Goal: Task Accomplishment & Management: Use online tool/utility

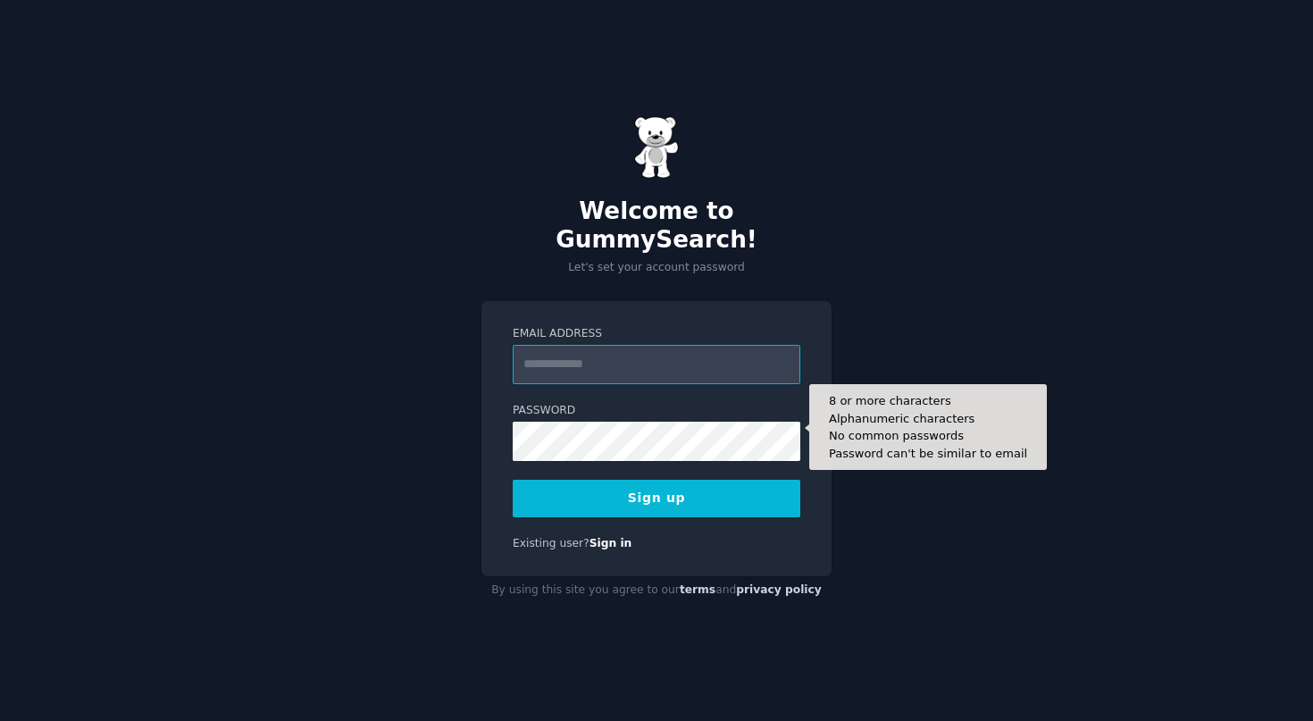
type input "**********"
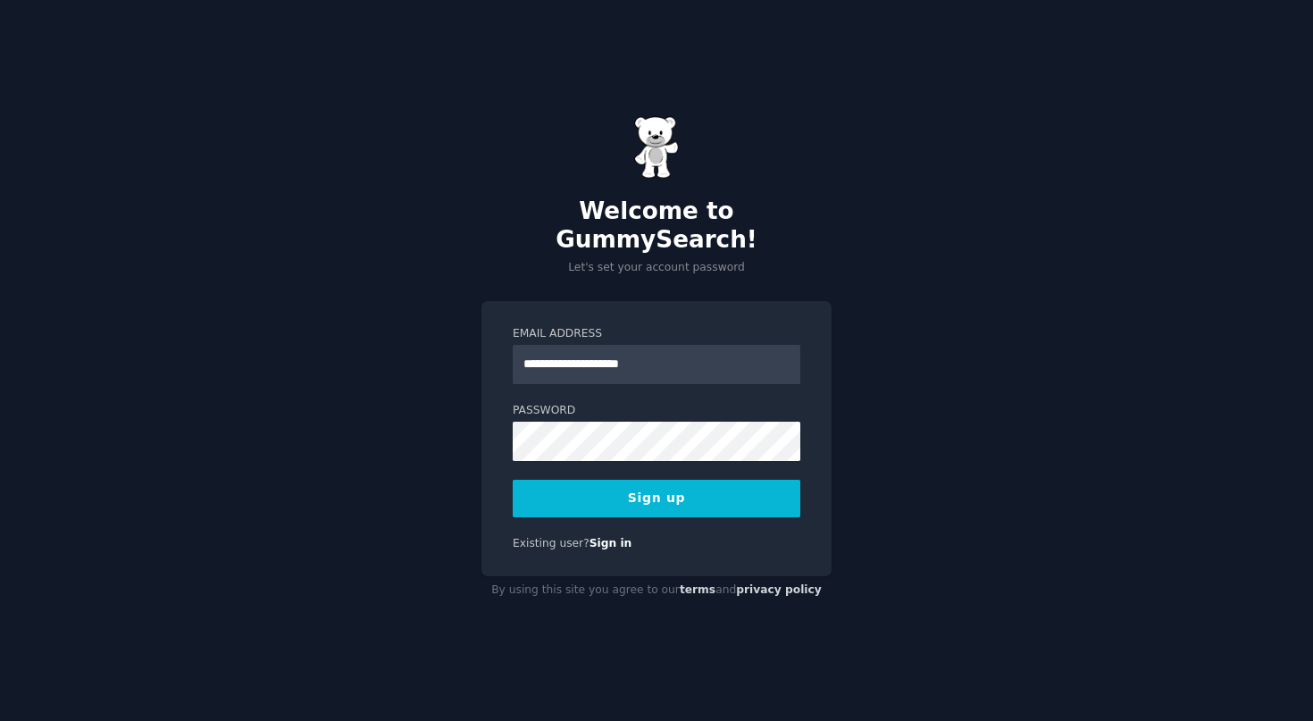
click at [869, 511] on div "**********" at bounding box center [656, 360] width 1313 height 721
click at [689, 489] on button "Sign up" at bounding box center [657, 499] width 288 height 38
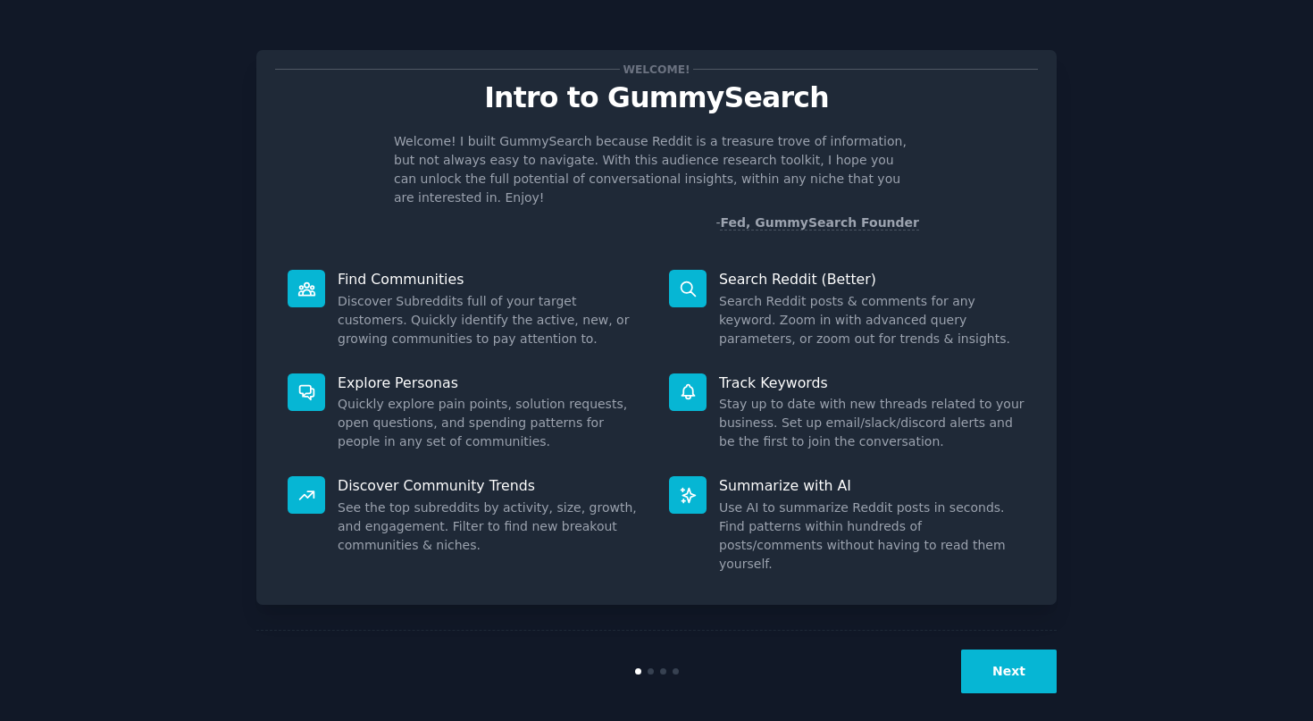
click at [1023, 630] on div "Next" at bounding box center [656, 671] width 800 height 82
click at [1026, 649] on button "Next" at bounding box center [1009, 671] width 96 height 44
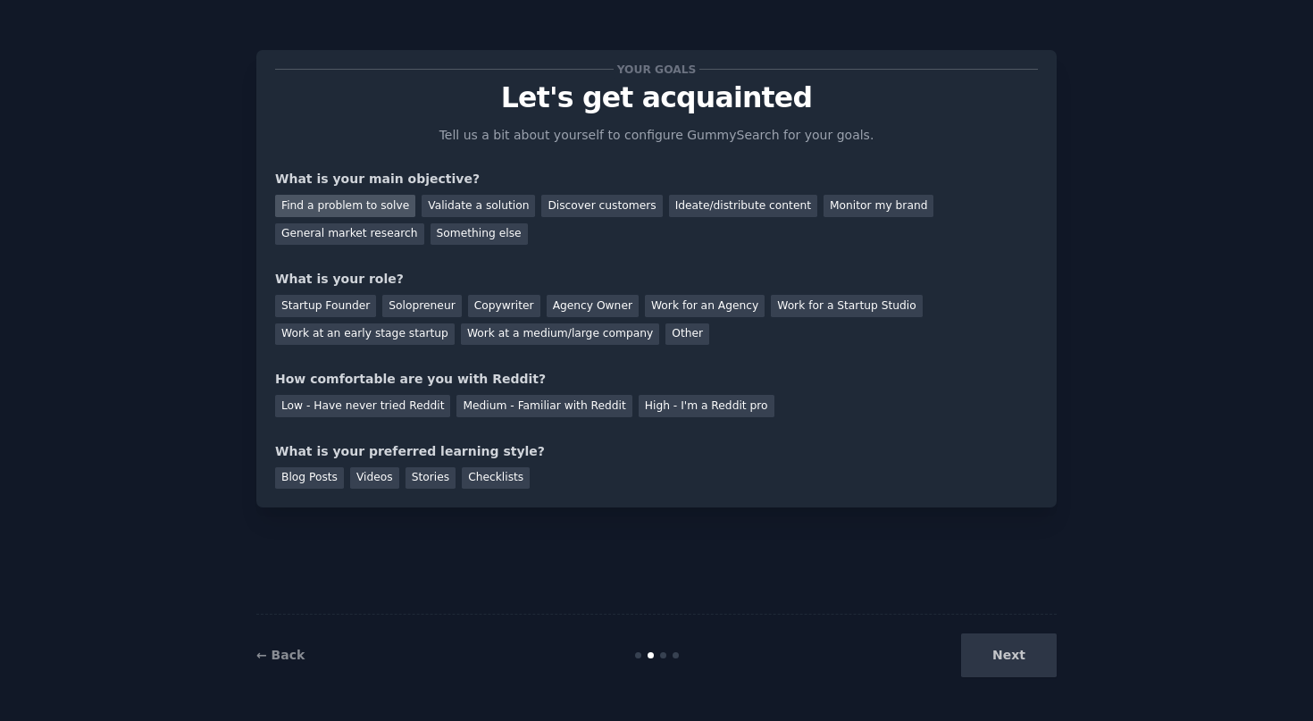
click at [371, 210] on div "Find a problem to solve" at bounding box center [345, 206] width 140 height 22
click at [405, 300] on div "Solopreneur" at bounding box center [421, 306] width 79 height 22
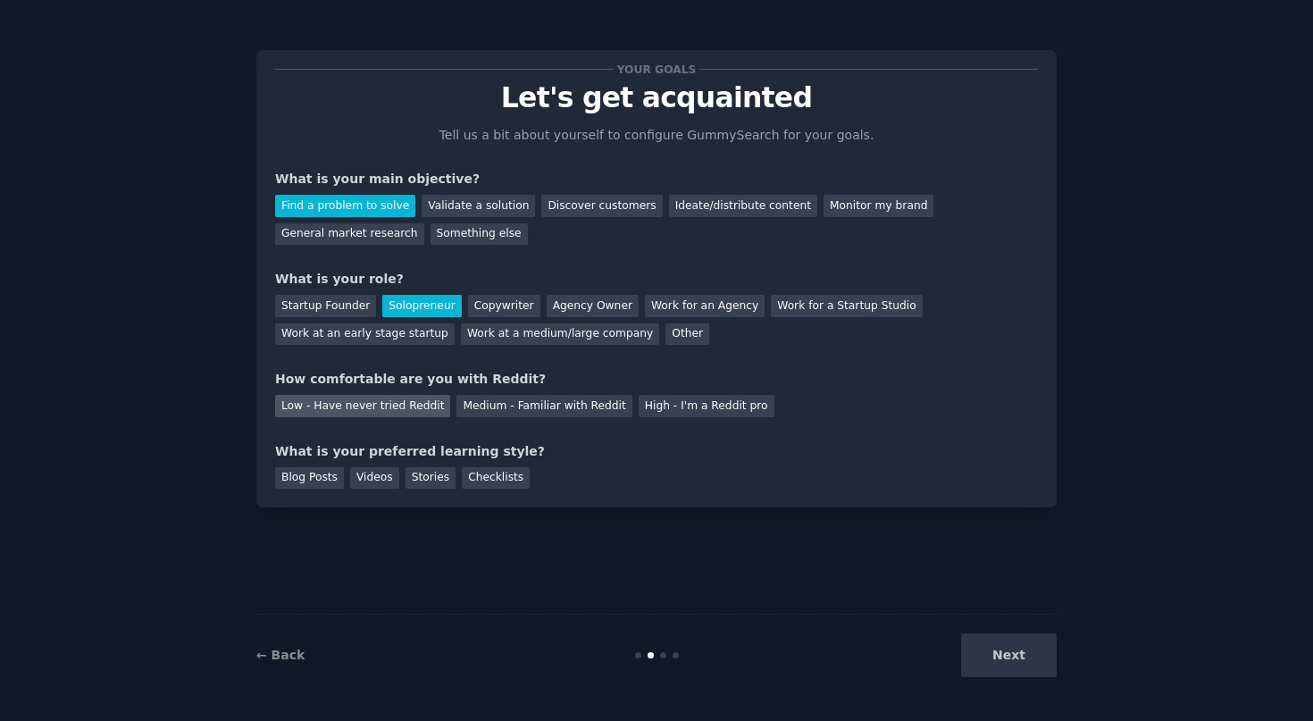
click at [391, 403] on div "Low - Have never tried Reddit" at bounding box center [362, 406] width 175 height 22
click at [438, 476] on div "Stories" at bounding box center [430, 478] width 50 height 22
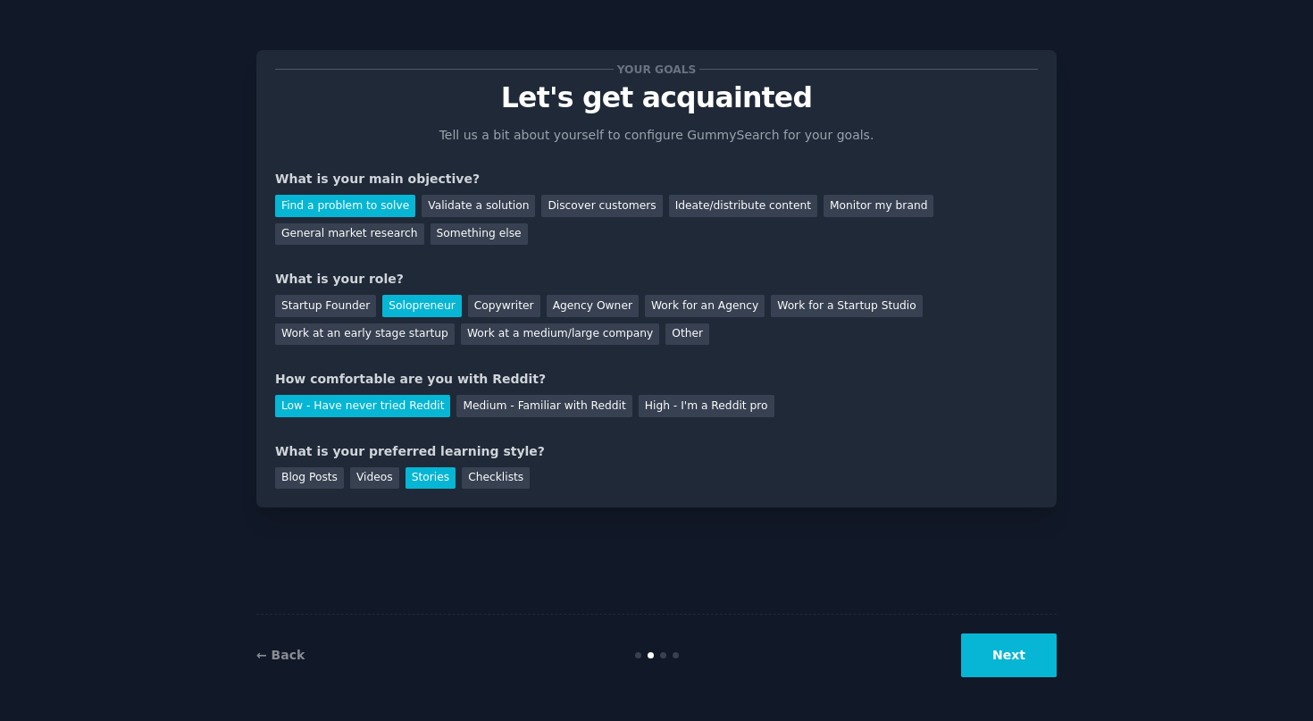
click at [1023, 658] on button "Next" at bounding box center [1009, 655] width 96 height 44
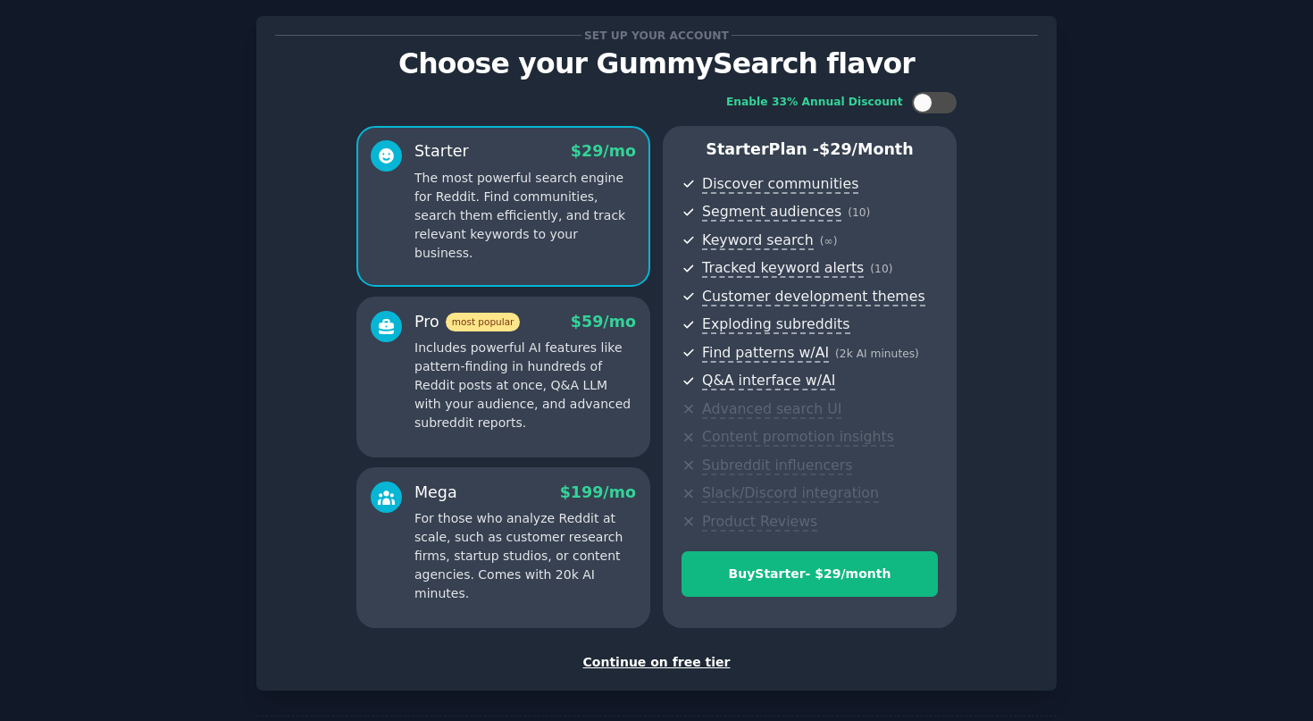
scroll to position [39, 0]
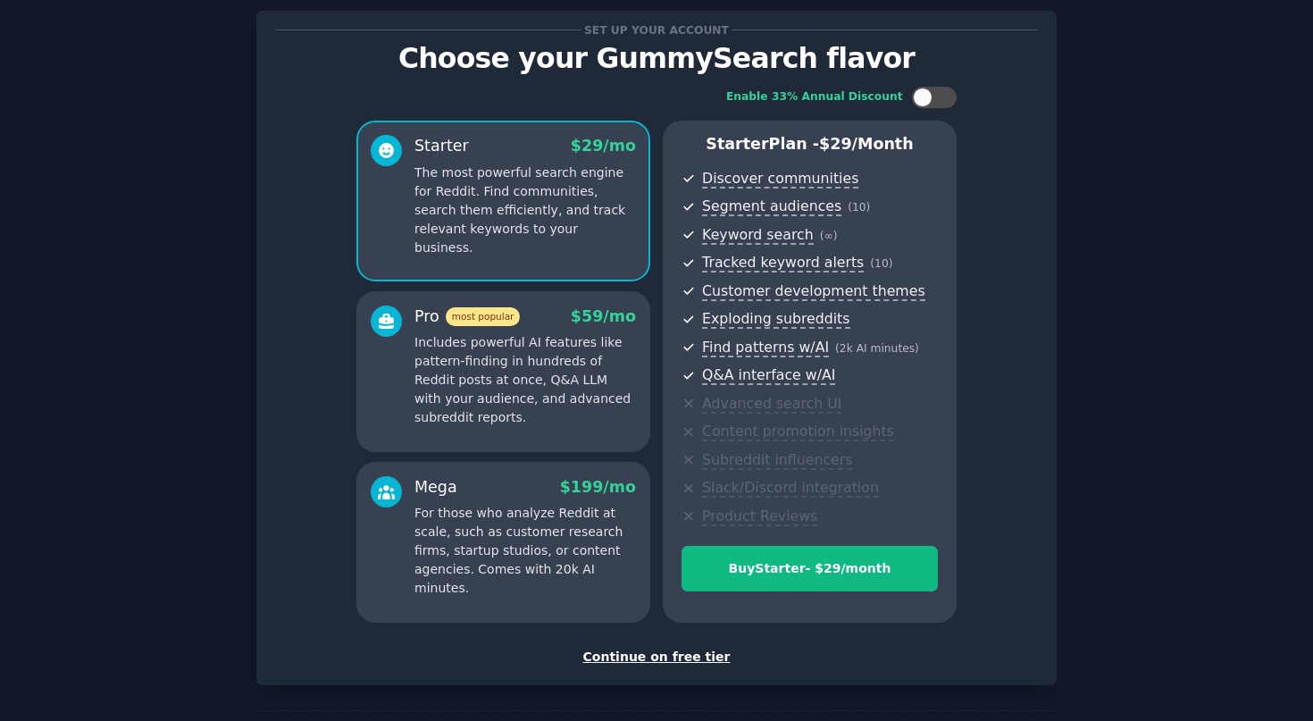
click at [680, 658] on div "Continue on free tier" at bounding box center [656, 656] width 763 height 19
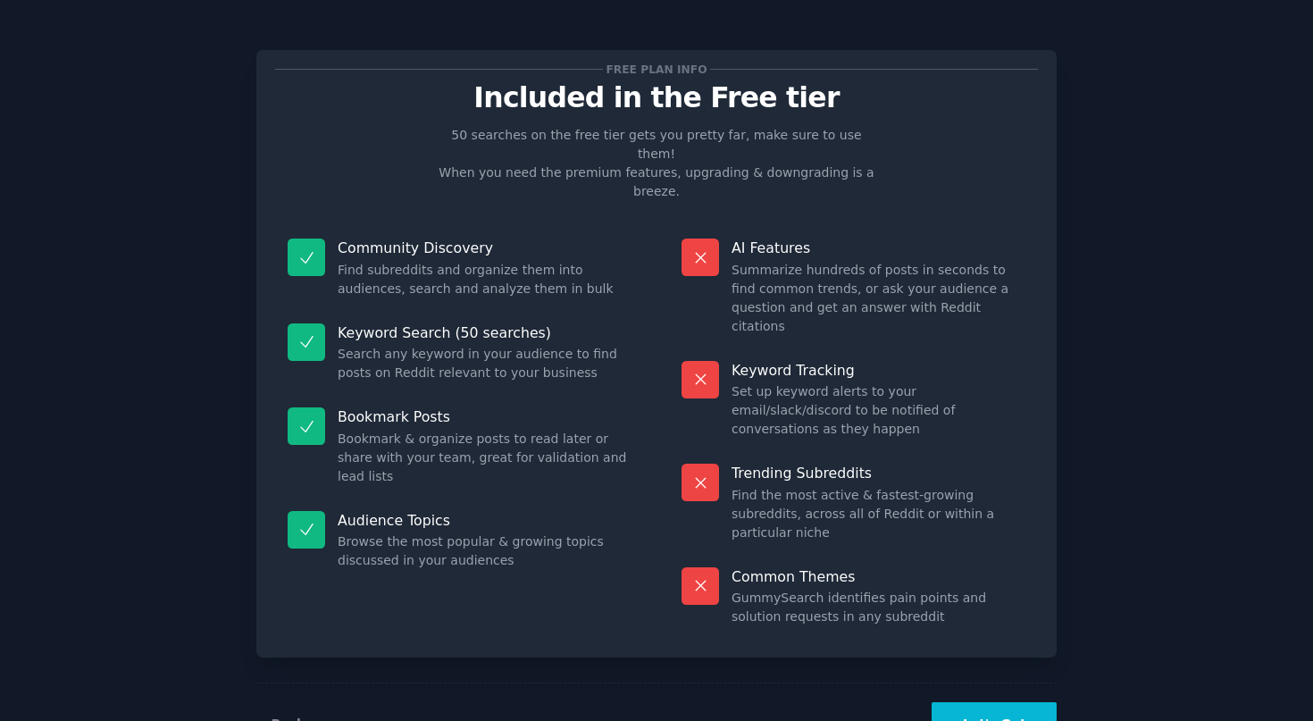
click at [1041, 702] on button "Let's Go!" at bounding box center [993, 724] width 125 height 44
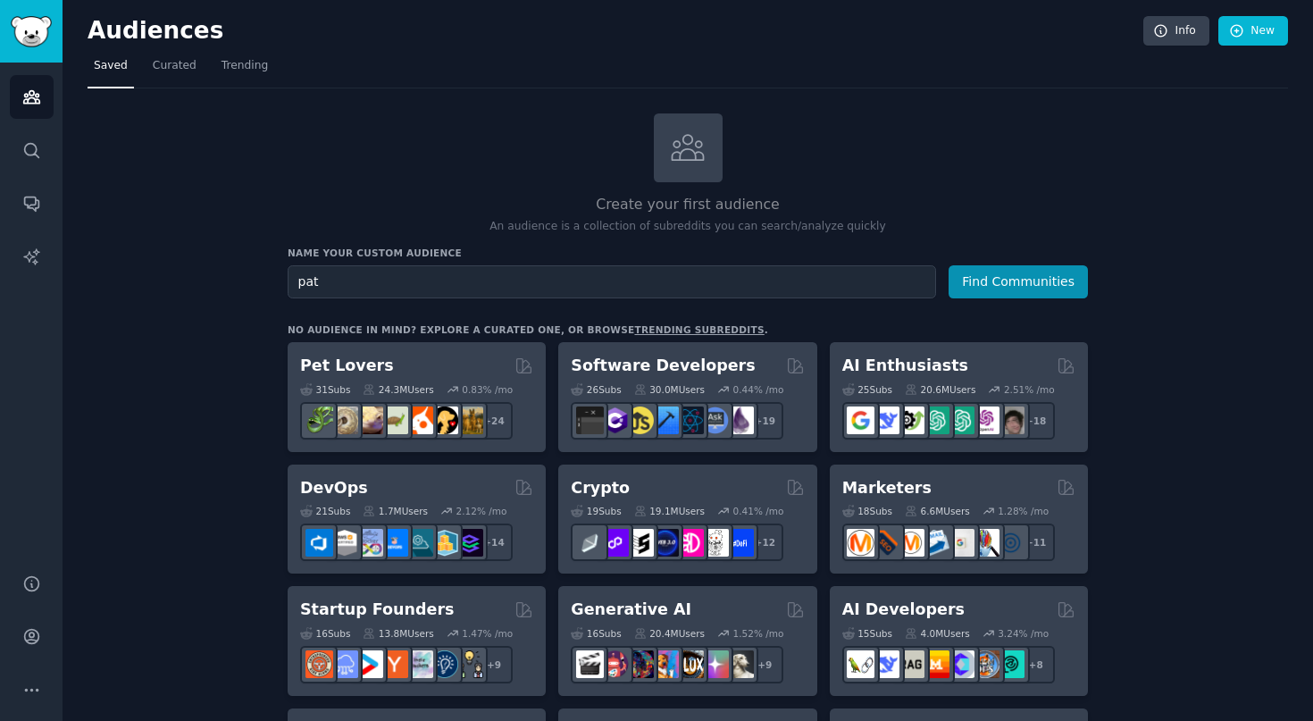
click at [505, 293] on input "pat" at bounding box center [612, 281] width 648 height 33
type input "p"
type input "patients relationship"
click at [1037, 290] on button "Find Communities" at bounding box center [1017, 281] width 139 height 33
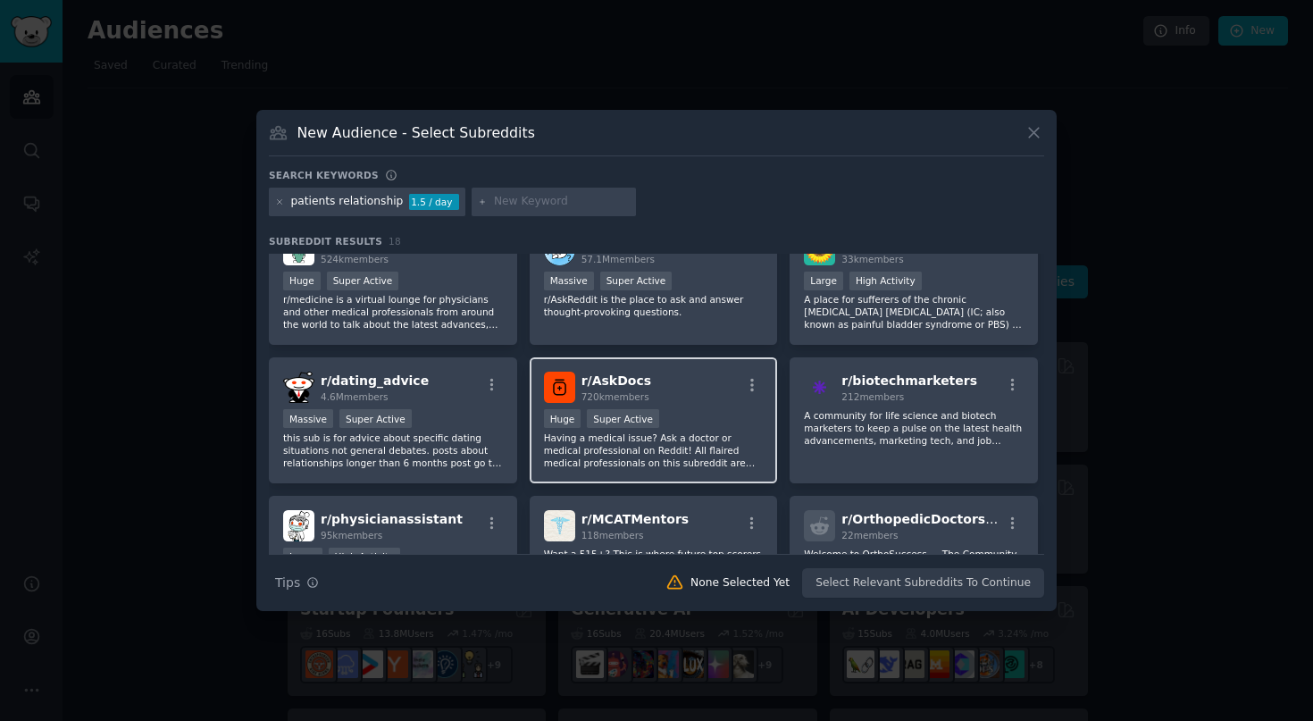
scroll to position [313, 0]
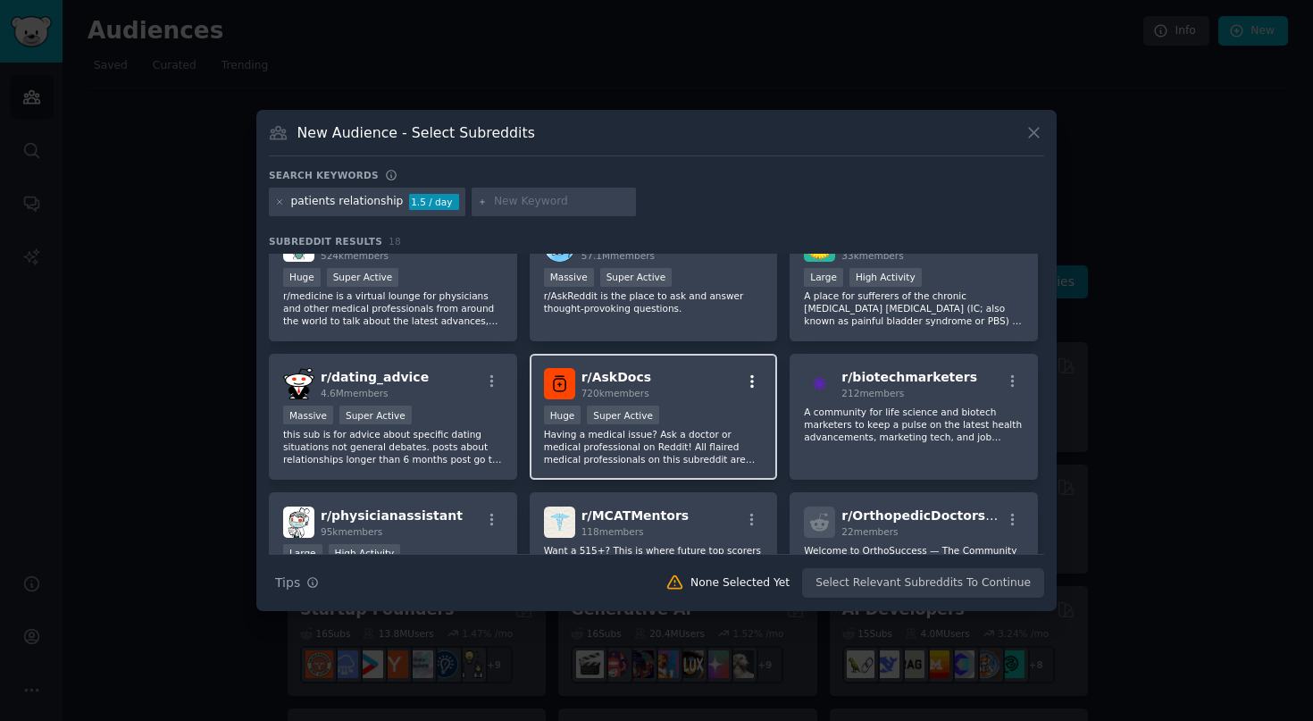
click at [756, 384] on icon "button" at bounding box center [752, 381] width 16 height 16
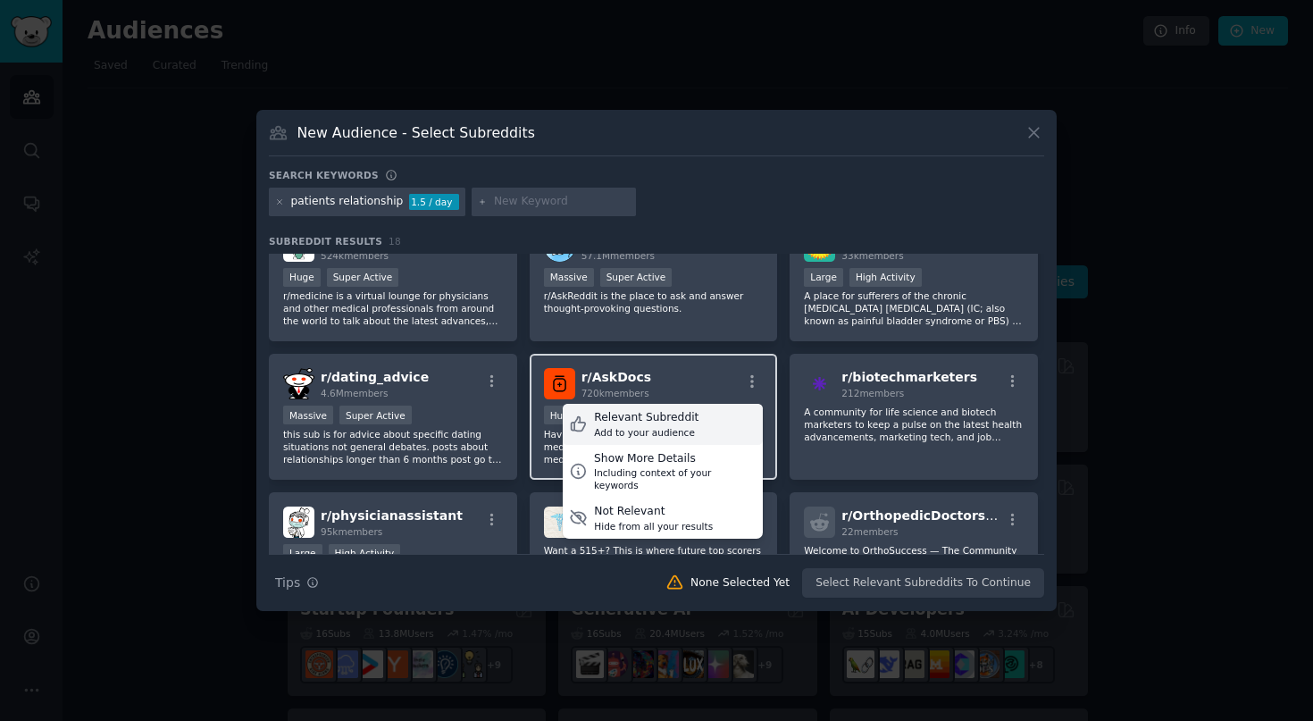
click at [678, 428] on div "Add to your audience" at bounding box center [646, 432] width 104 height 13
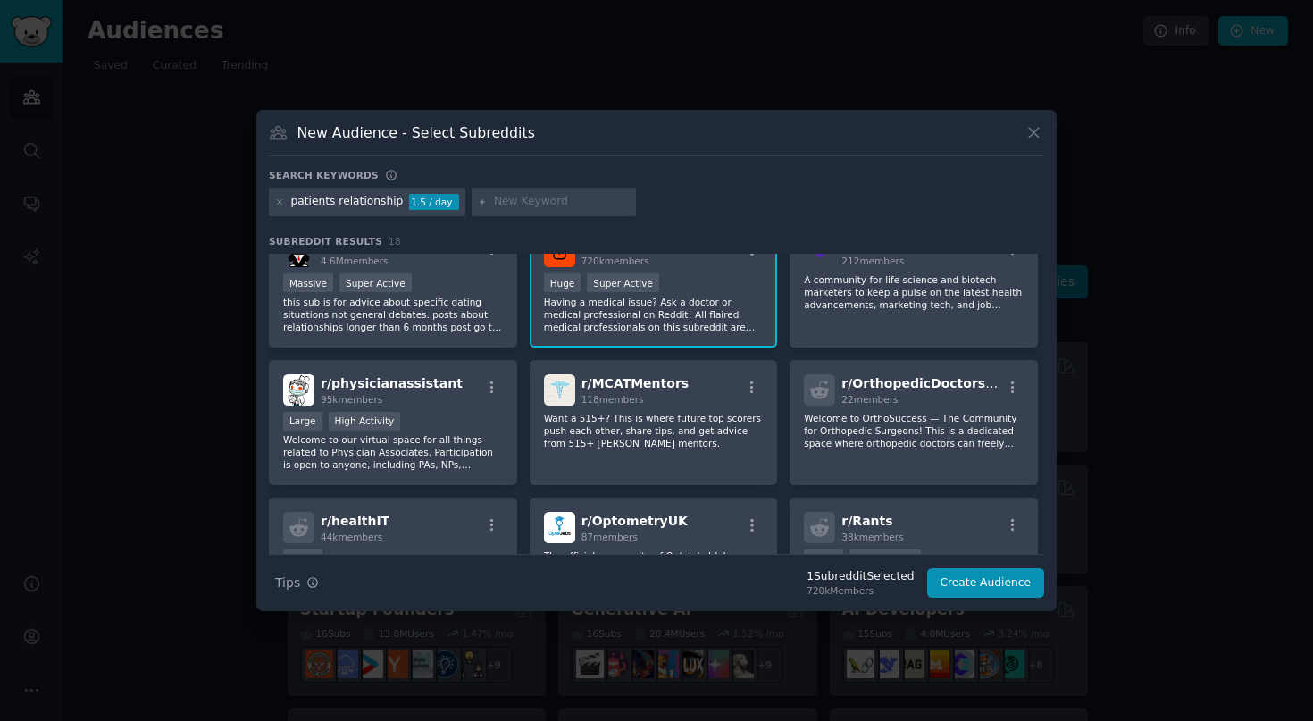
scroll to position [421, 0]
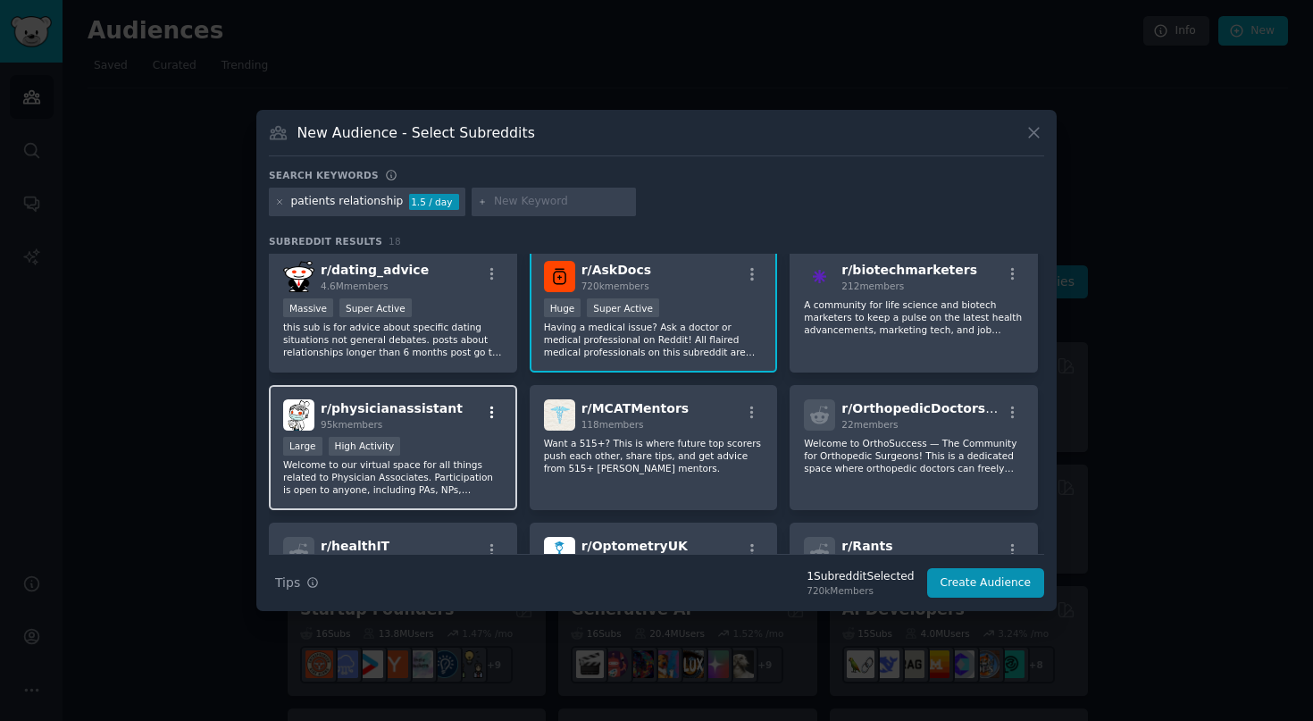
click at [494, 414] on icon "button" at bounding box center [492, 413] width 16 height 16
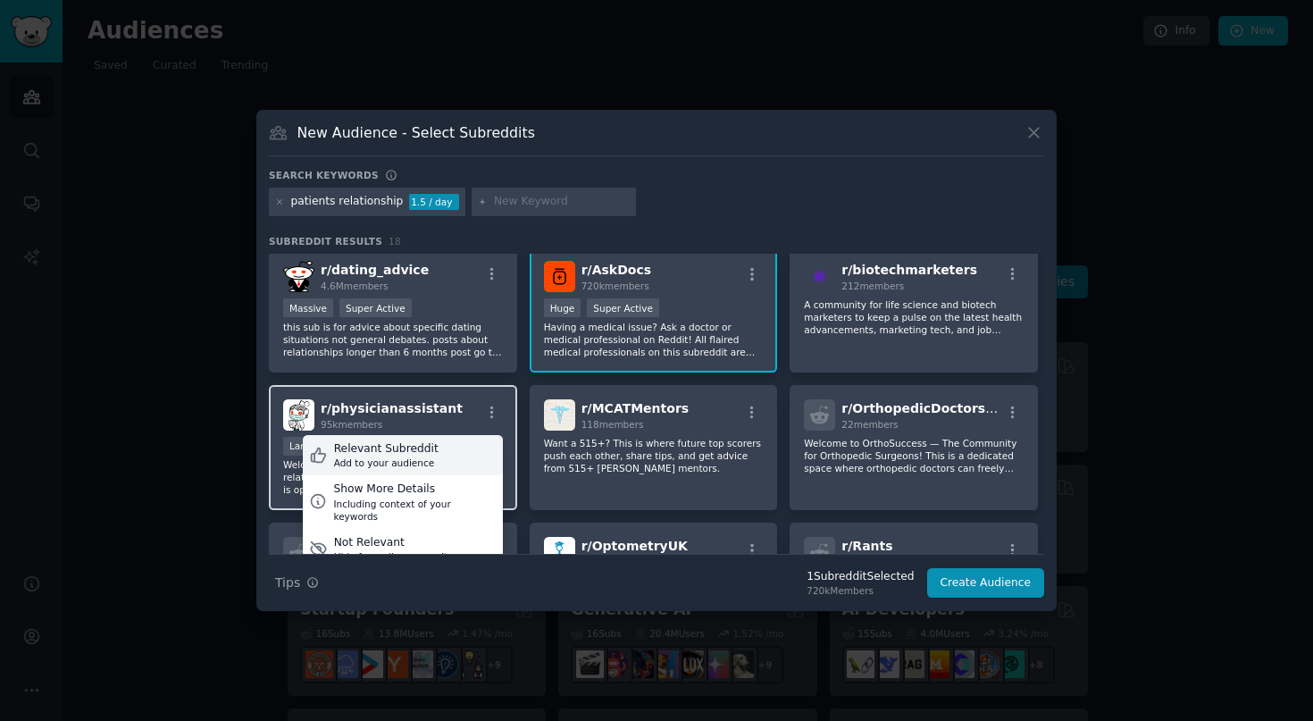
click at [417, 455] on div "Relevant Subreddit" at bounding box center [386, 449] width 104 height 16
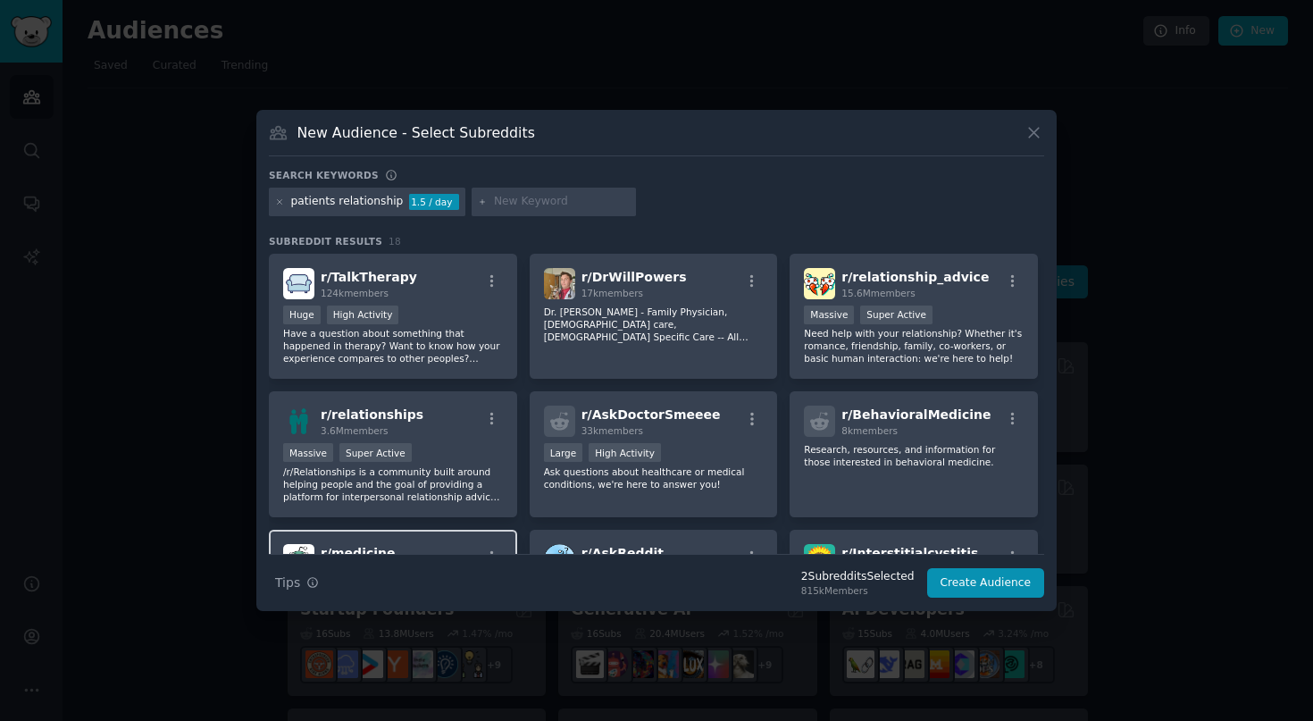
scroll to position [0, 0]
click at [993, 581] on button "Create Audience" at bounding box center [986, 583] width 118 height 30
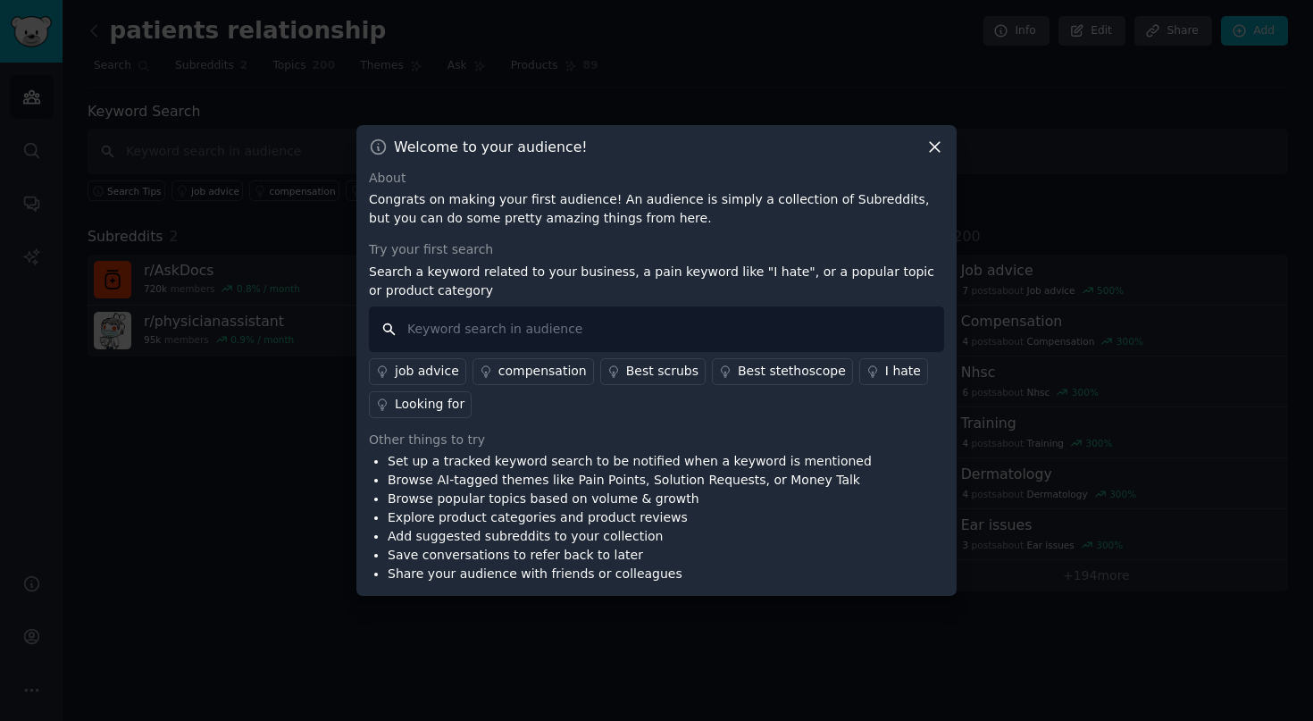
click at [552, 328] on input "text" at bounding box center [656, 329] width 575 height 46
type input "patient feedback"
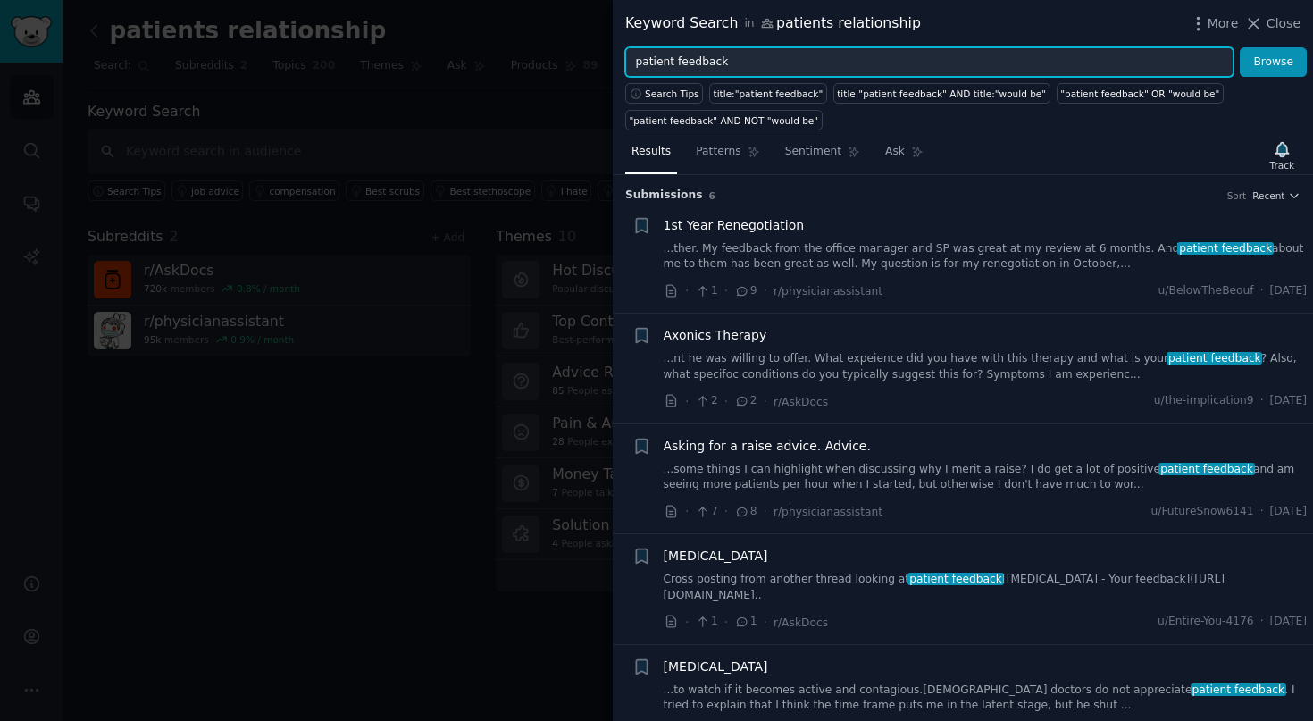
click at [784, 72] on input "patient feedback" at bounding box center [929, 62] width 608 height 30
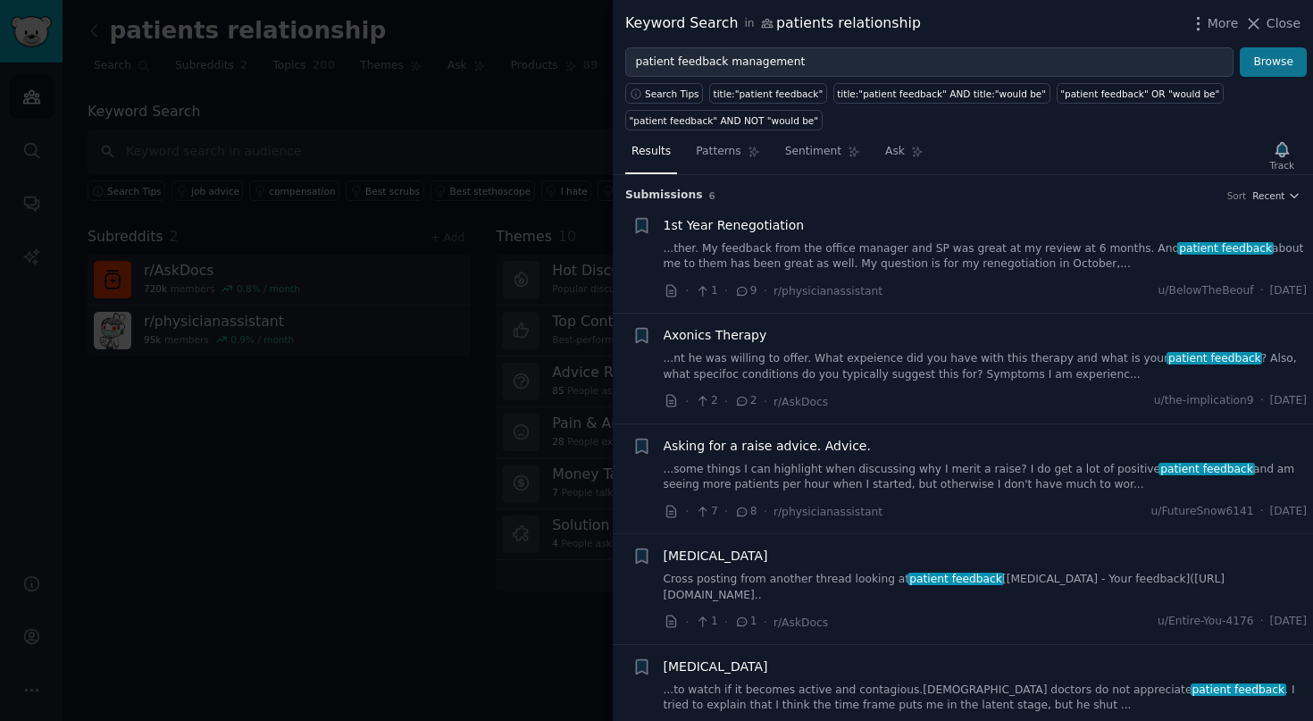
click at [1295, 67] on button "Browse" at bounding box center [1273, 62] width 67 height 30
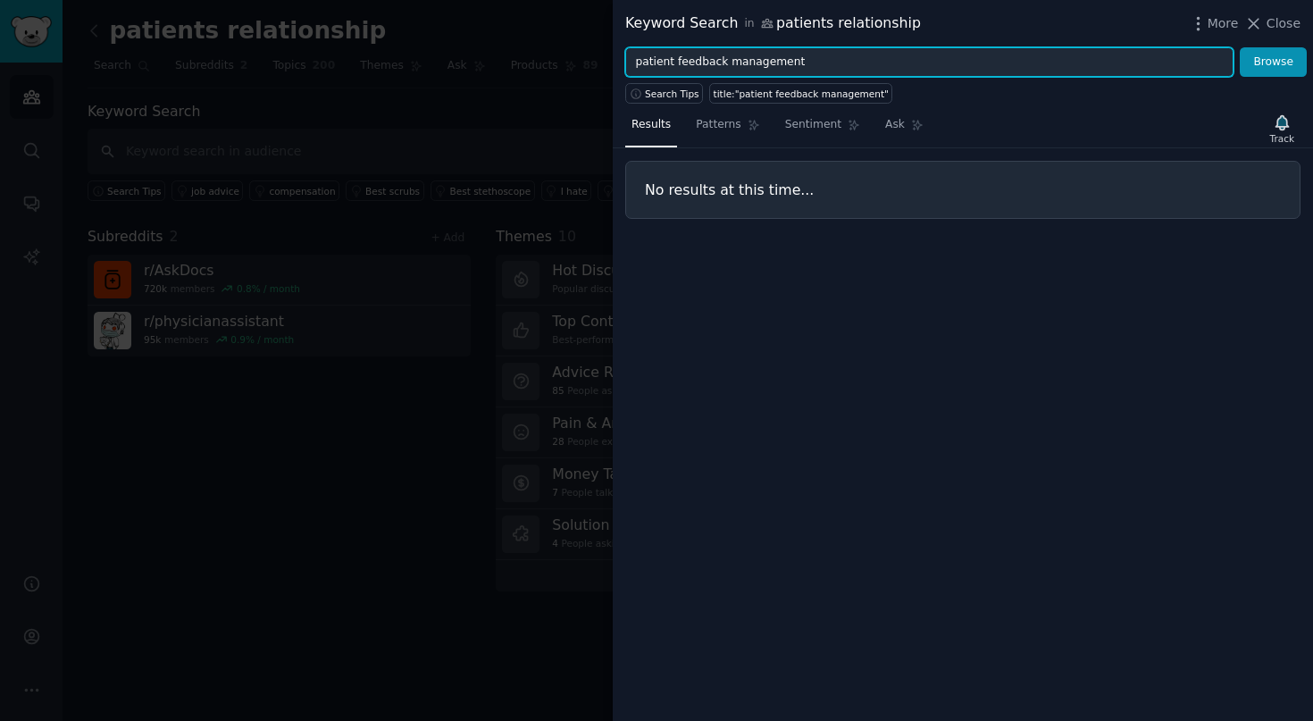
click at [865, 62] on input "patient feedback management" at bounding box center [929, 62] width 608 height 30
click at [879, 64] on input "patient feedback management" at bounding box center [929, 62] width 608 height 30
type input "feedback tools"
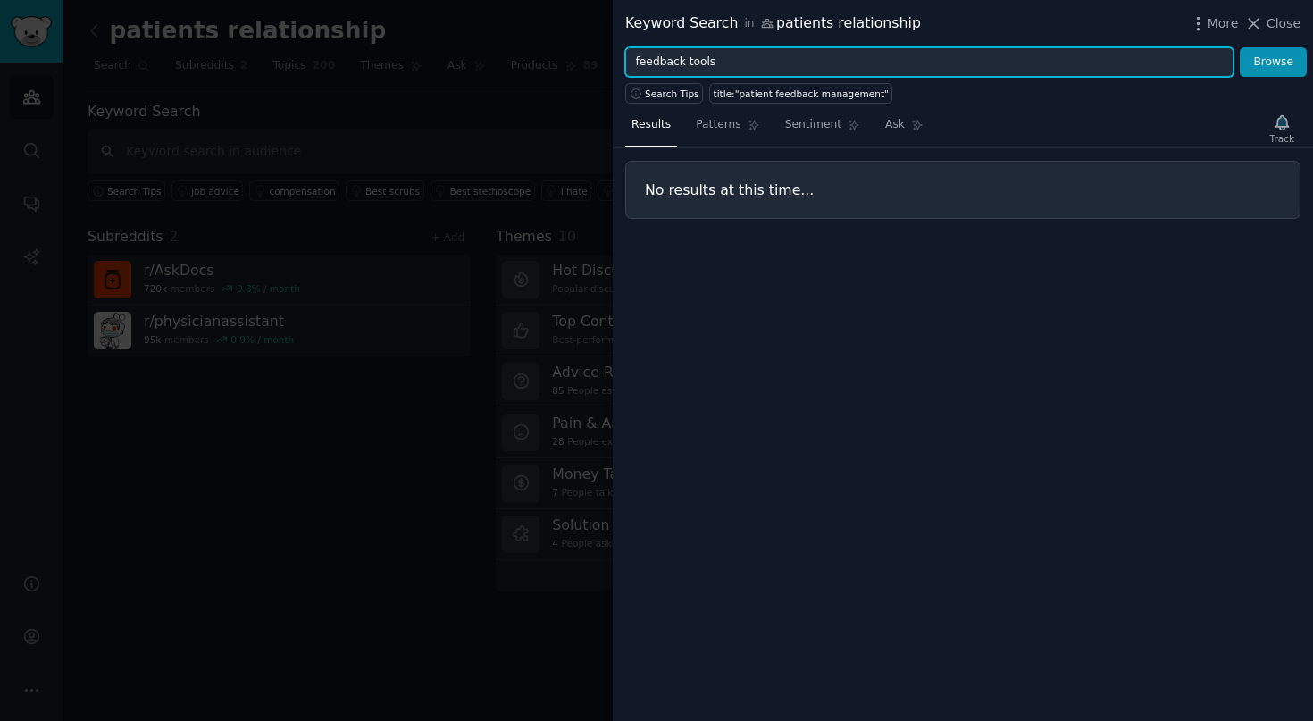
click at [1274, 62] on button "Browse" at bounding box center [1273, 62] width 67 height 30
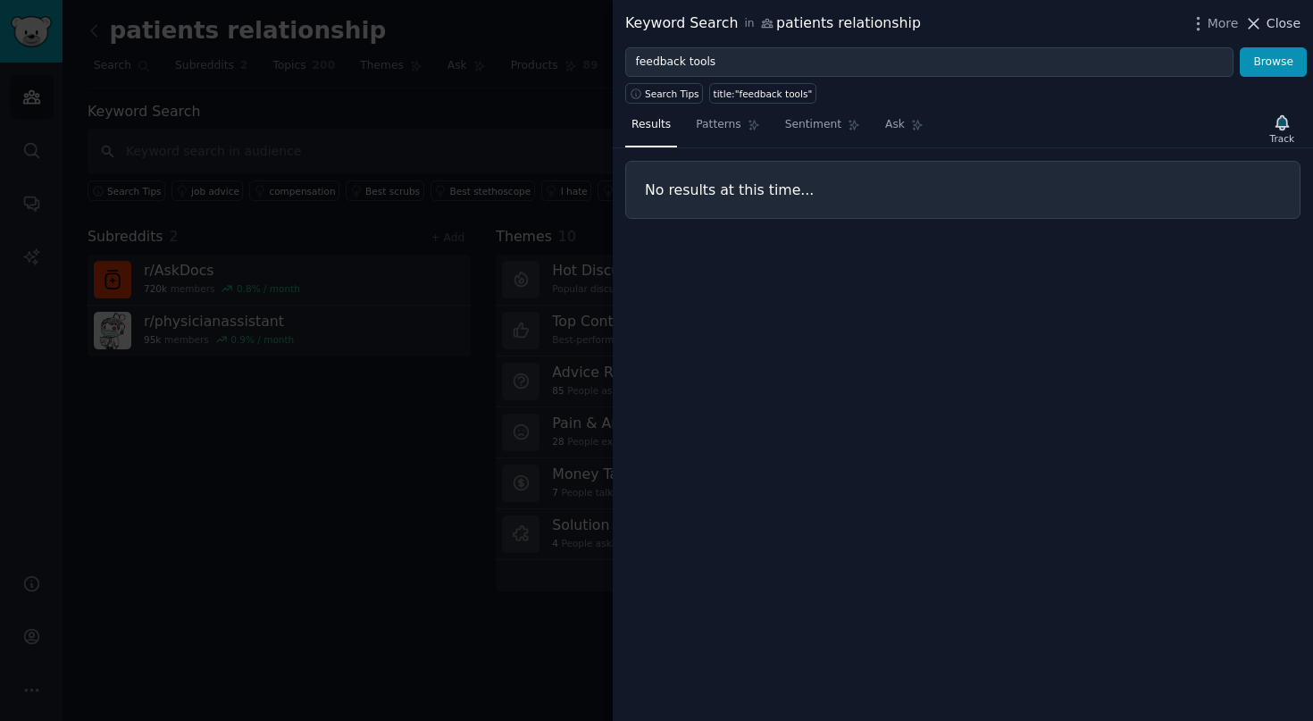
click at [1272, 18] on span "Close" at bounding box center [1283, 23] width 34 height 19
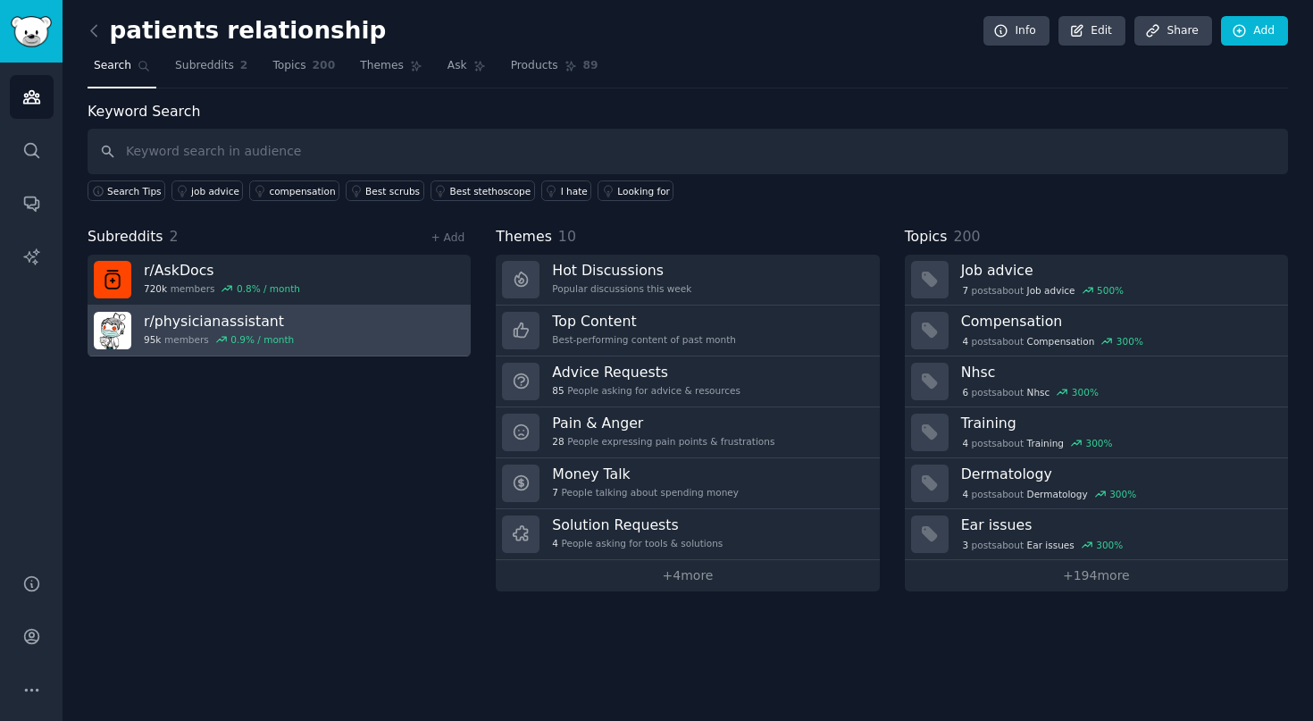
click at [405, 339] on link "r/ physicianassistant 95k members 0.9 % / month" at bounding box center [279, 330] width 383 height 51
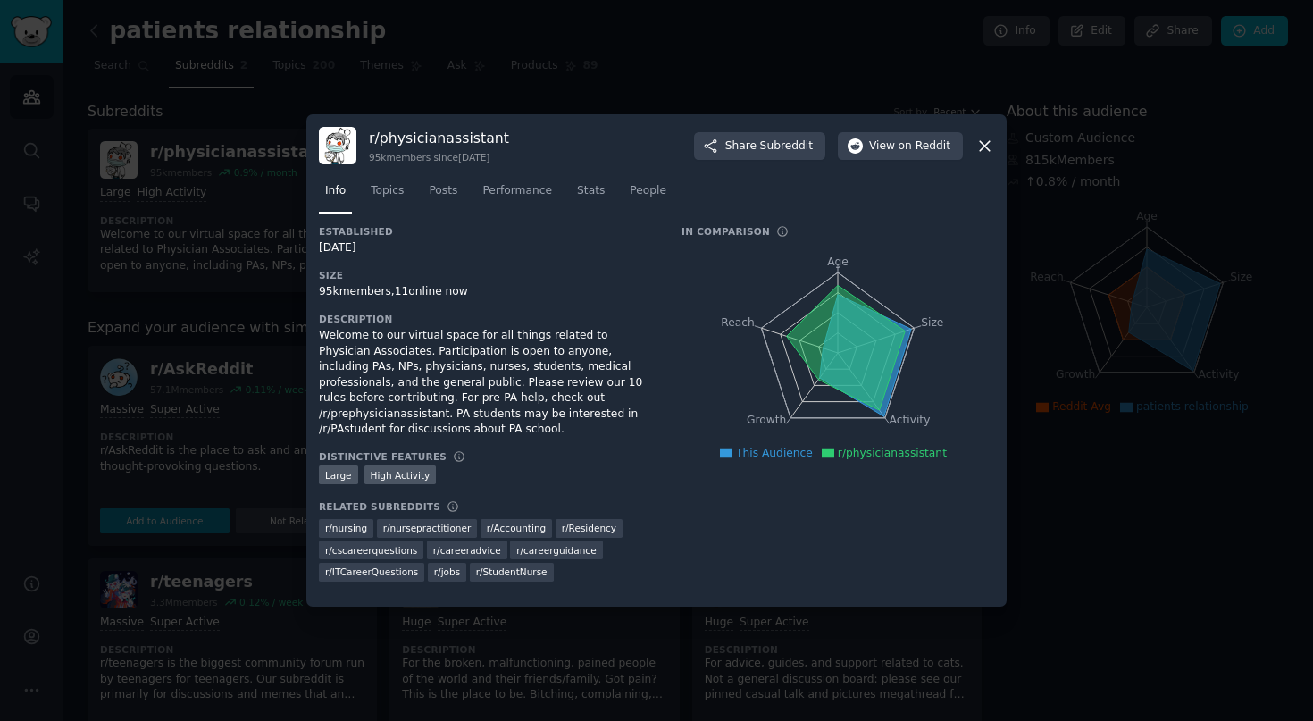
click at [988, 147] on icon at bounding box center [984, 146] width 19 height 19
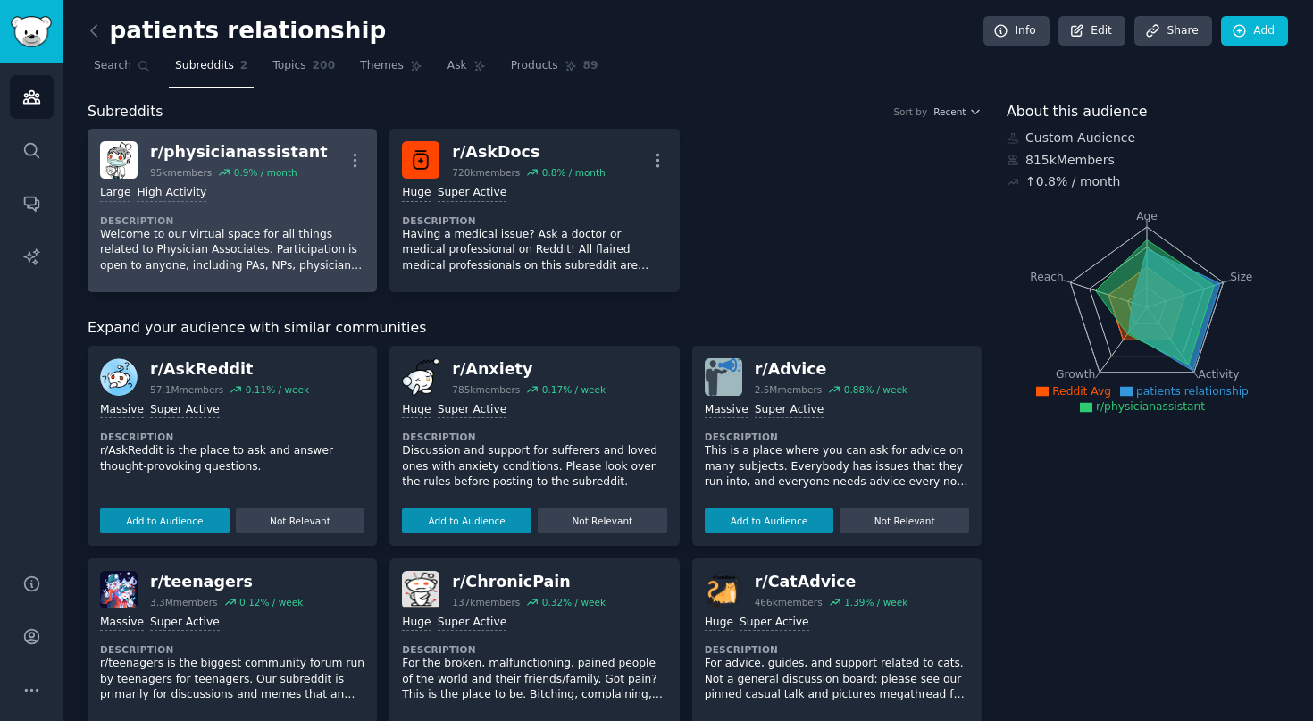
click at [283, 215] on dt "Description" at bounding box center [232, 220] width 264 height 13
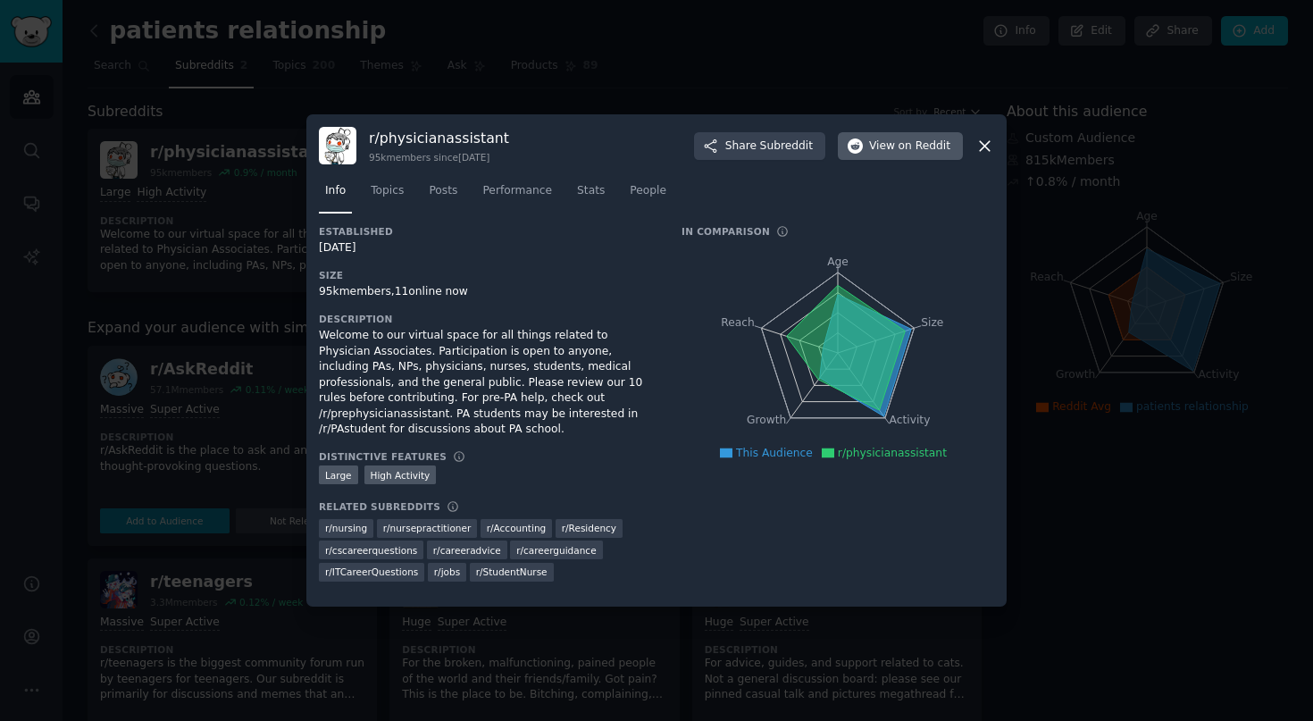
click at [901, 148] on span "on Reddit" at bounding box center [924, 146] width 52 height 16
click at [984, 149] on icon at bounding box center [985, 146] width 10 height 10
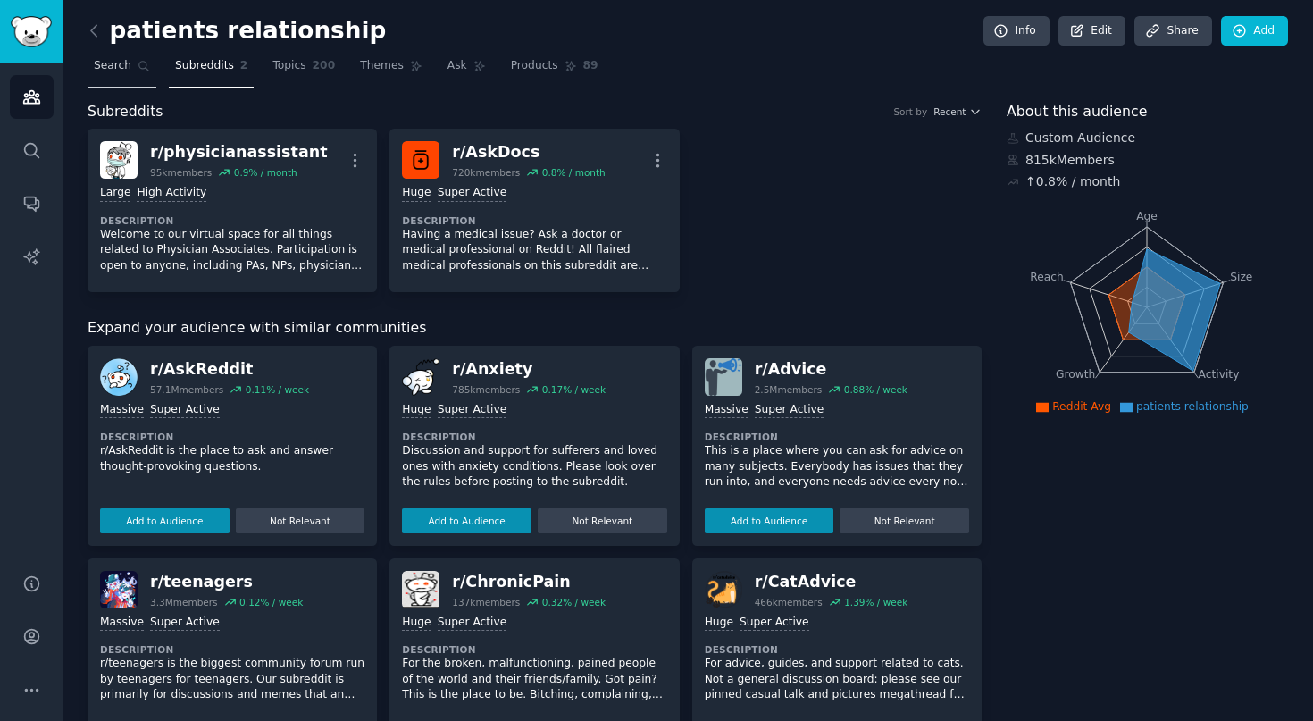
click at [121, 71] on span "Search" at bounding box center [113, 66] width 38 height 16
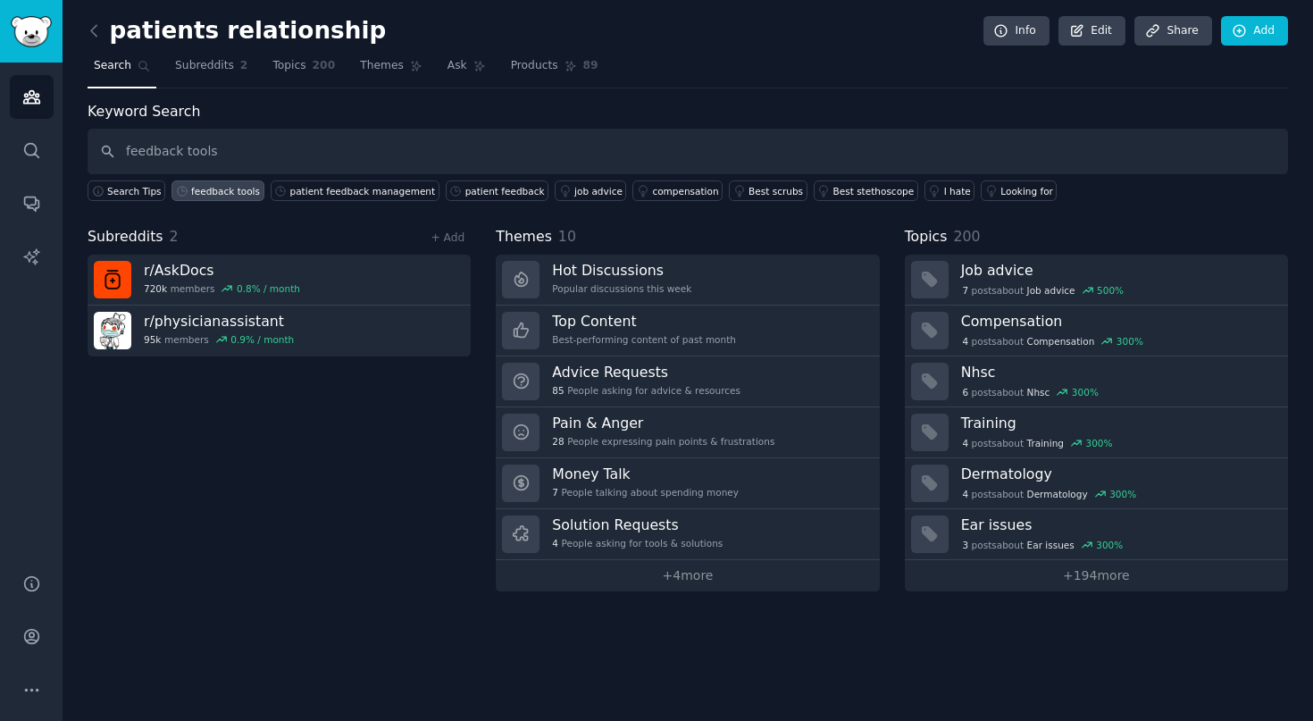
type input "feedback tools"
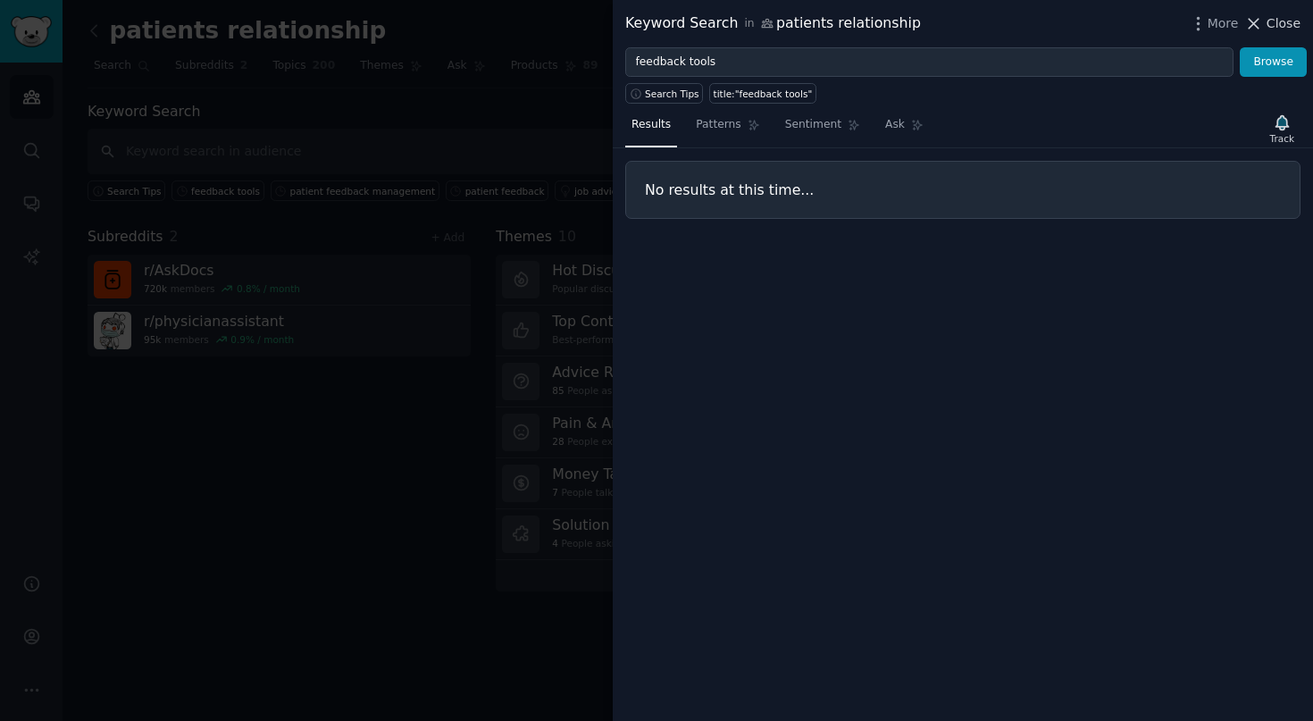
click at [1292, 22] on span "Close" at bounding box center [1283, 23] width 34 height 19
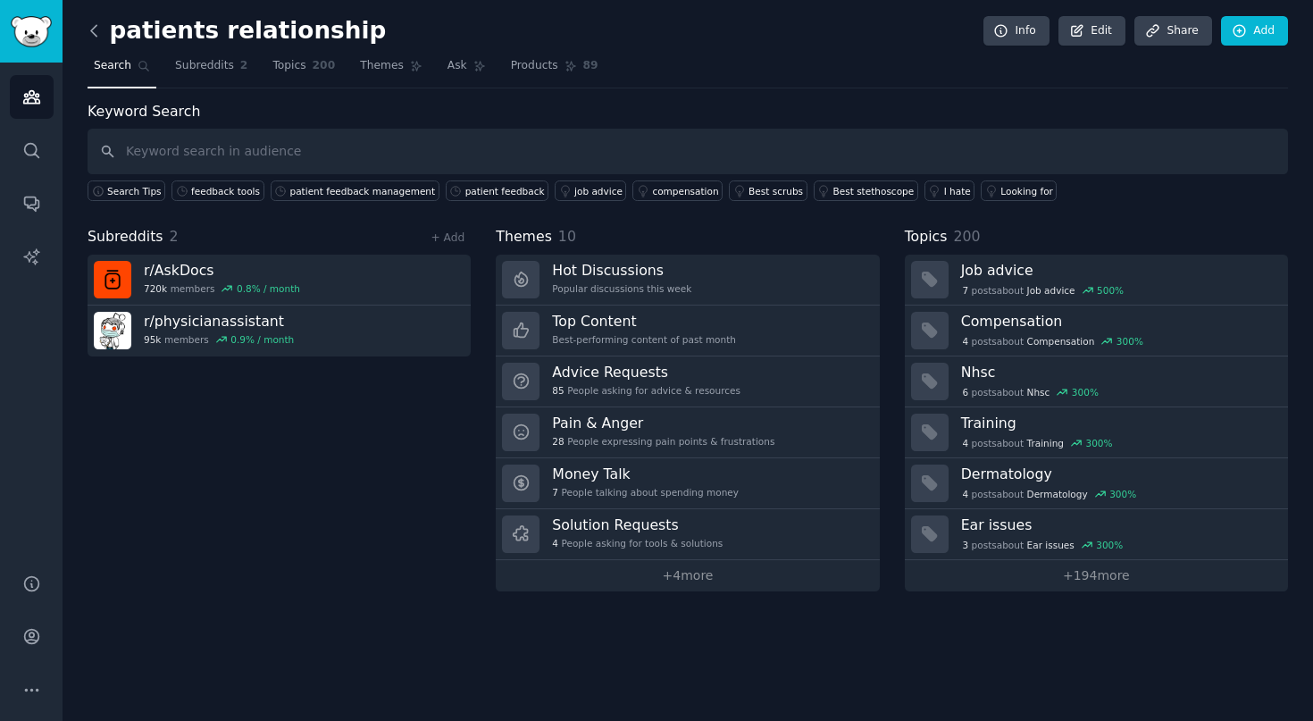
click at [92, 26] on icon at bounding box center [94, 30] width 19 height 19
